Goal: Information Seeking & Learning: Learn about a topic

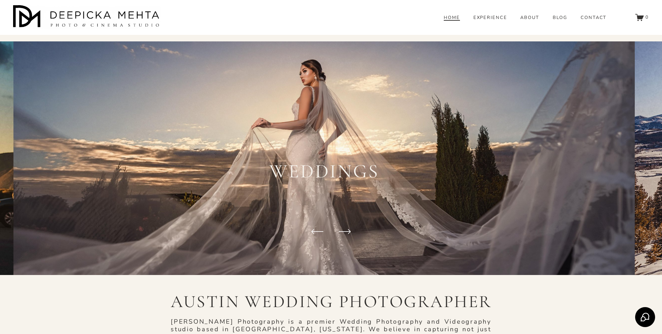
scroll to position [7262, 0]
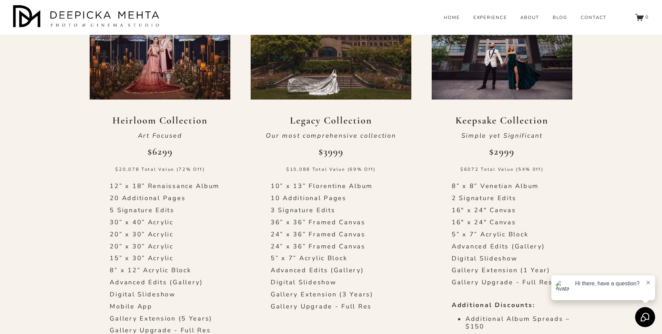
scroll to position [276, 0]
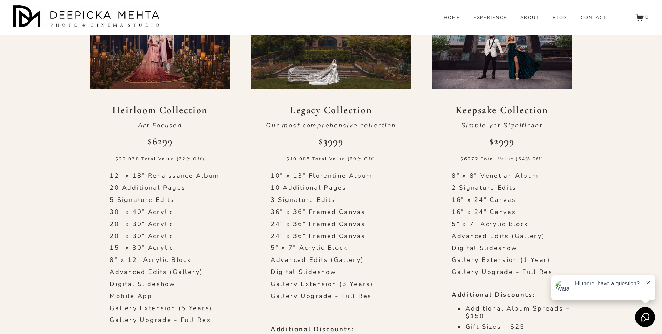
click at [648, 282] on icon at bounding box center [647, 282] width 3 height 3
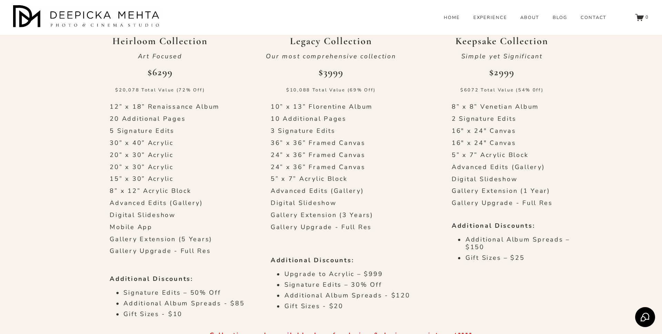
scroll to position [347, 0]
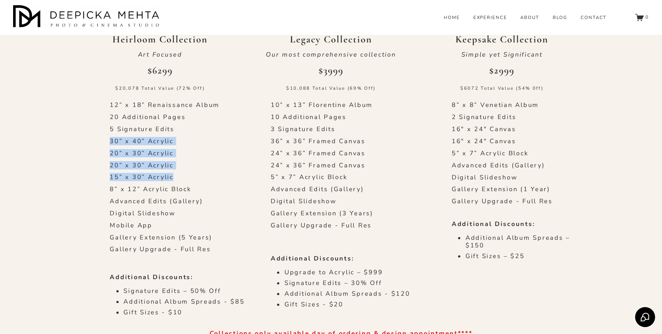
drag, startPoint x: 107, startPoint y: 140, endPoint x: 174, endPoint y: 176, distance: 76.7
click at [192, 166] on p "20” x 30” Acrylic" at bounding box center [170, 166] width 121 height 8
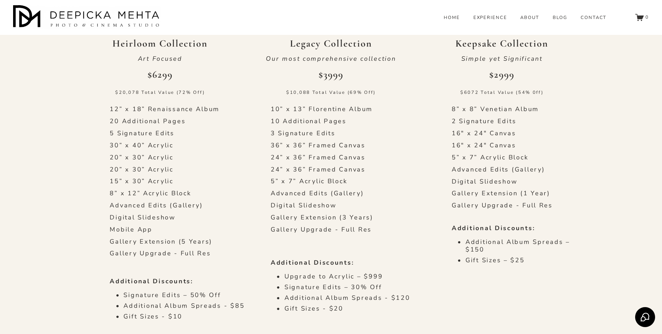
scroll to position [344, 0]
click at [279, 119] on p "10 Additional Pages" at bounding box center [331, 120] width 121 height 8
drag, startPoint x: 272, startPoint y: 144, endPoint x: 301, endPoint y: 144, distance: 29.0
click at [301, 144] on p "36” x 36” Framed Canvas" at bounding box center [331, 144] width 121 height 8
click at [319, 154] on p "24” x 36” Framed Canvas" at bounding box center [331, 156] width 121 height 8
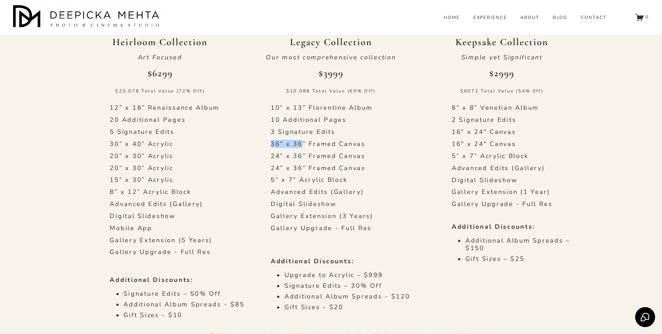
drag, startPoint x: 272, startPoint y: 144, endPoint x: 301, endPoint y: 144, distance: 29.0
click at [301, 144] on p "36” x 36” Framed Canvas" at bounding box center [331, 144] width 121 height 8
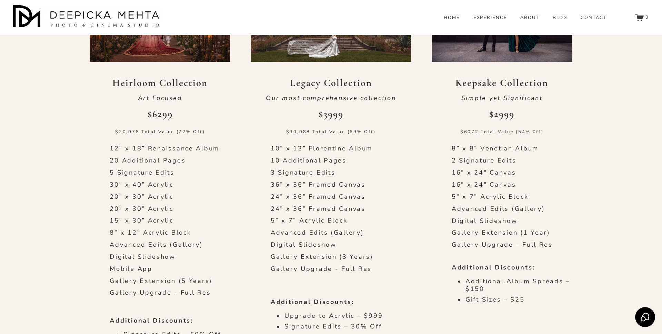
scroll to position [302, 0]
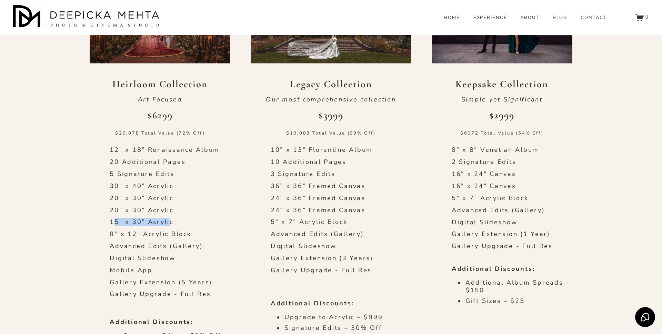
drag, startPoint x: 113, startPoint y: 222, endPoint x: 170, endPoint y: 223, distance: 56.9
click at [171, 224] on p "15” x 30” Acrylic" at bounding box center [170, 222] width 121 height 8
click at [176, 237] on p "8” x 12” Acrylic Block" at bounding box center [170, 234] width 121 height 8
drag, startPoint x: 109, startPoint y: 233, endPoint x: 142, endPoint y: 233, distance: 32.4
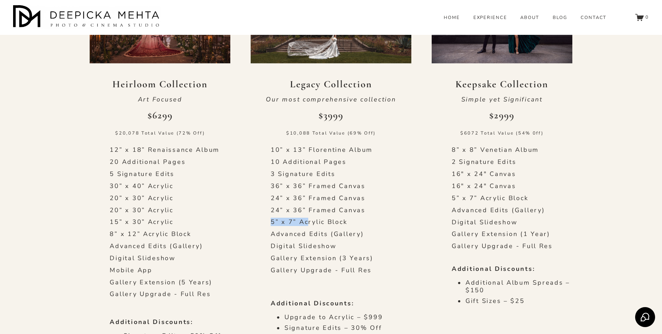
drag, startPoint x: 271, startPoint y: 219, endPoint x: 313, endPoint y: 219, distance: 42.7
click at [313, 219] on p "5” x 7” Acrylic Block" at bounding box center [331, 222] width 121 height 8
click at [325, 223] on p "5” x 7” Acrylic Block" at bounding box center [331, 222] width 121 height 8
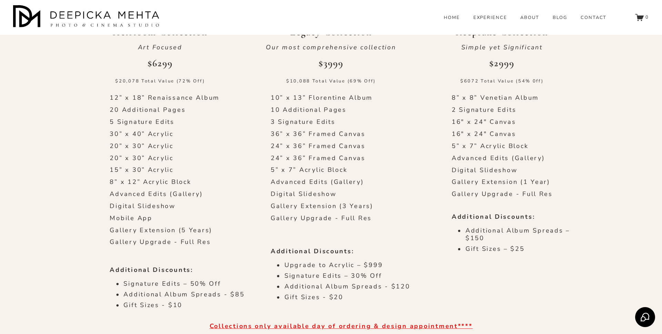
scroll to position [342, 0]
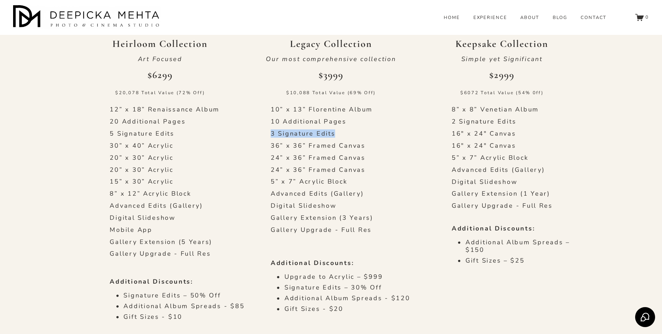
drag, startPoint x: 272, startPoint y: 133, endPoint x: 336, endPoint y: 132, distance: 64.1
click at [336, 132] on p "3 Signature Edits" at bounding box center [331, 134] width 121 height 8
drag, startPoint x: 273, startPoint y: 143, endPoint x: 288, endPoint y: 155, distance: 18.9
click at [288, 155] on div "10” x 13” [PERSON_NAME] Album 10 Additional Pages 3 Signature Edits 36” x 36” F…" at bounding box center [331, 170] width 121 height 128
click at [315, 166] on p "24” x 36” Framed Canvas" at bounding box center [331, 170] width 121 height 8
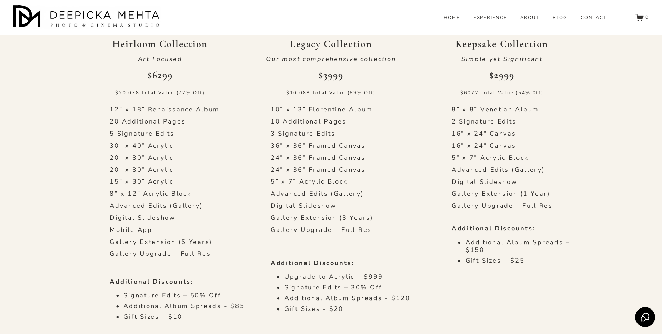
click at [373, 183] on p "5” x 7” Acrylic Block" at bounding box center [331, 182] width 121 height 8
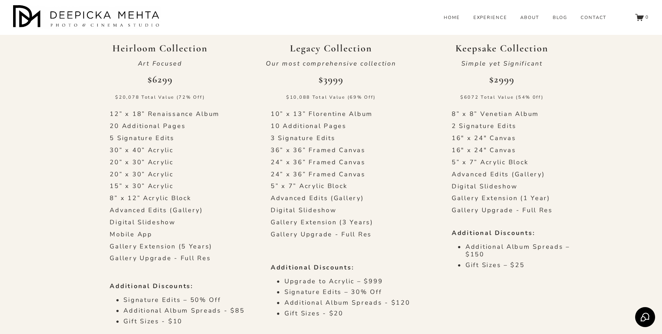
scroll to position [338, 0]
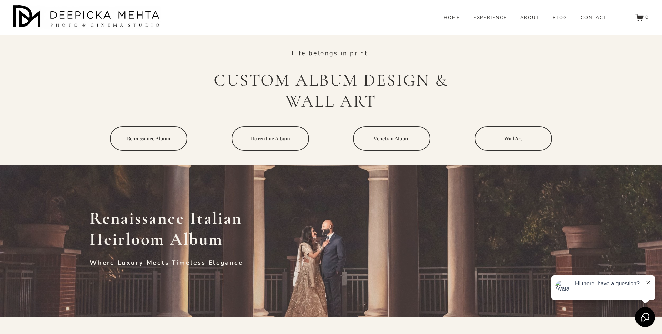
click at [649, 282] on icon at bounding box center [647, 282] width 3 height 3
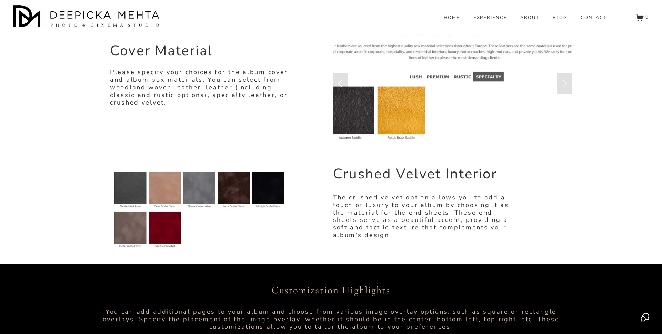
scroll to position [523, 0]
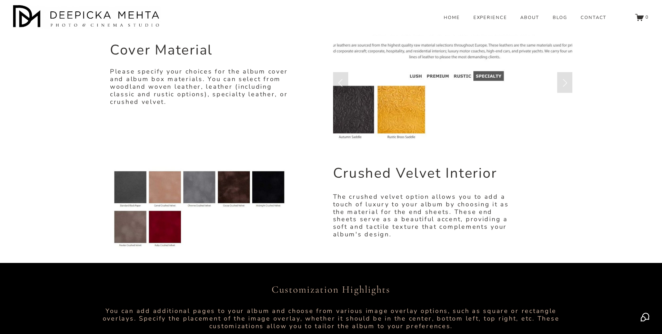
click at [343, 82] on link "Previous Slide" at bounding box center [340, 82] width 15 height 21
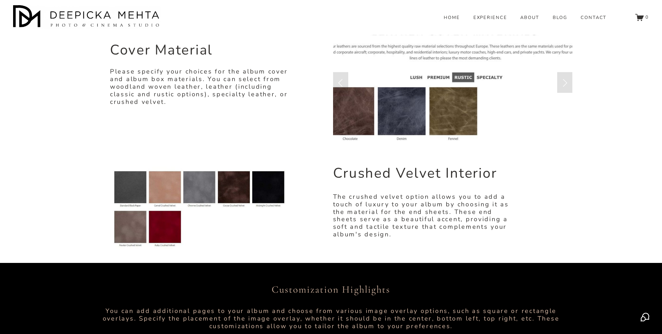
click at [343, 82] on link "Previous Slide" at bounding box center [340, 82] width 15 height 21
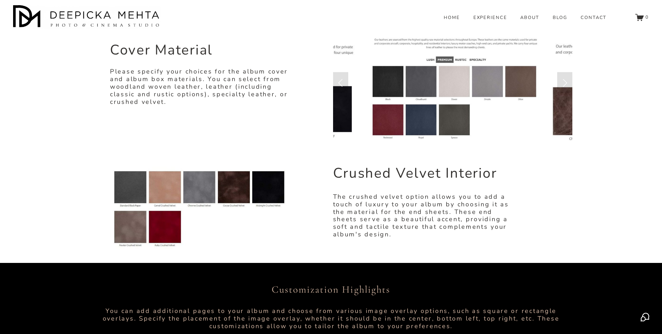
click at [343, 82] on link "Previous Slide" at bounding box center [340, 82] width 15 height 21
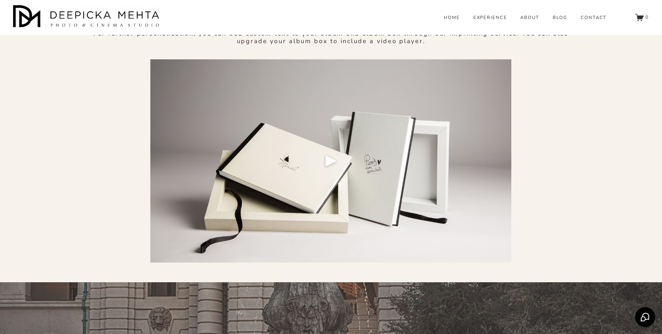
scroll to position [2583, 0]
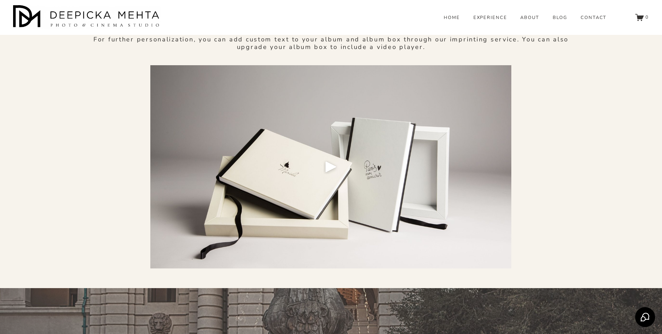
click at [346, 176] on div at bounding box center [330, 166] width 361 height 203
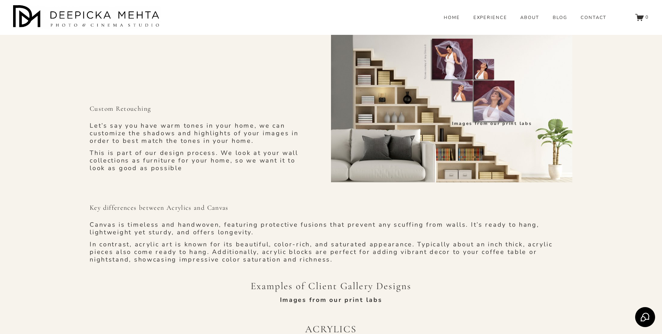
scroll to position [4397, 0]
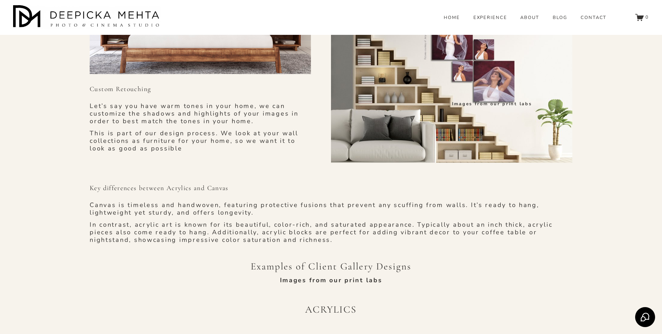
drag, startPoint x: 63, startPoint y: 131, endPoint x: 70, endPoint y: 2, distance: 129.8
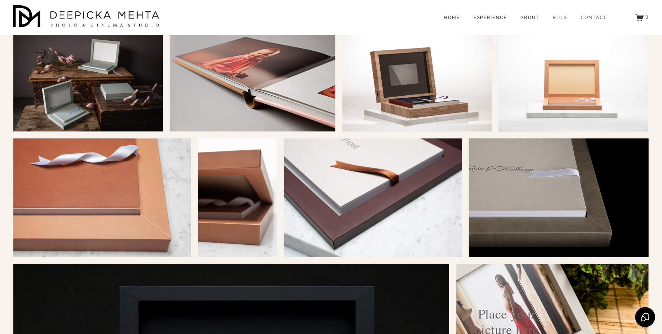
scroll to position [2022, 0]
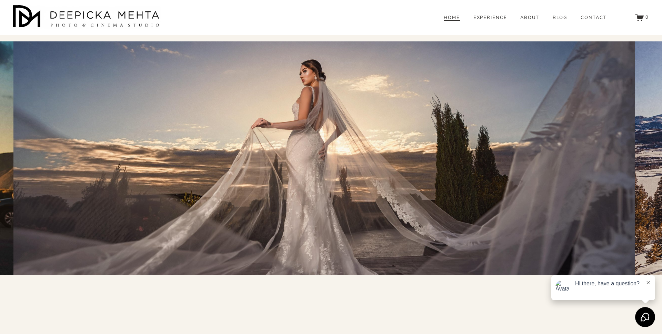
scroll to position [1027, 0]
